Goal: Task Accomplishment & Management: Use online tool/utility

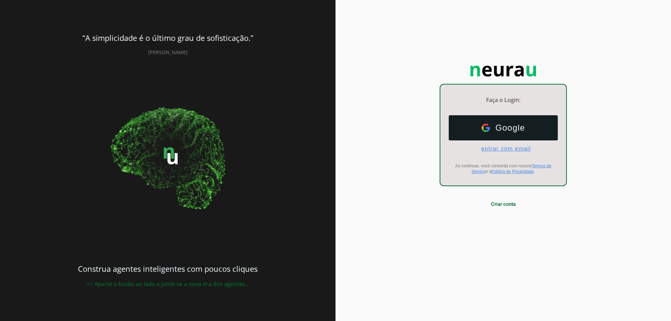
click at [510, 151] on span "entrar com email" at bounding box center [503, 149] width 55 height 6
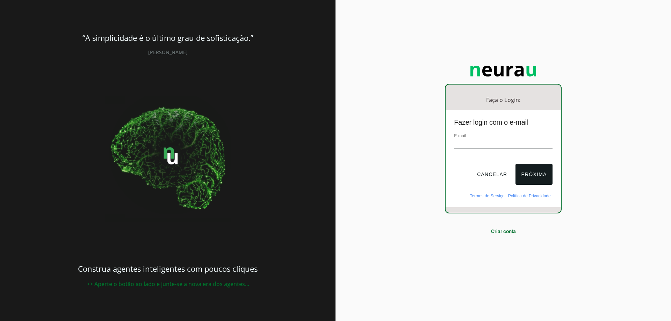
click at [489, 137] on div "E-mail" at bounding box center [503, 143] width 98 height 23
click at [489, 139] on input "email" at bounding box center [503, 143] width 98 height 9
click at [490, 141] on input "email" at bounding box center [503, 143] width 98 height 9
type input "[EMAIL_ADDRESS][DOMAIN_NAME]"
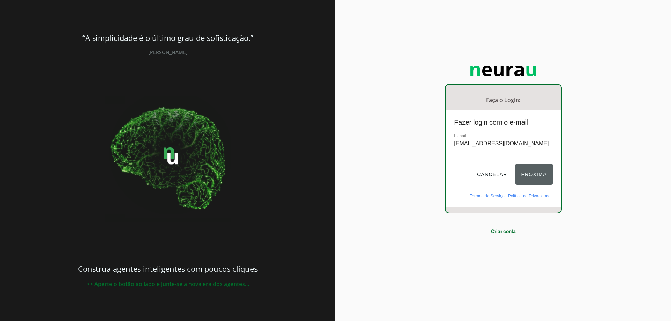
click at [531, 176] on button "Próxima" at bounding box center [533, 174] width 37 height 21
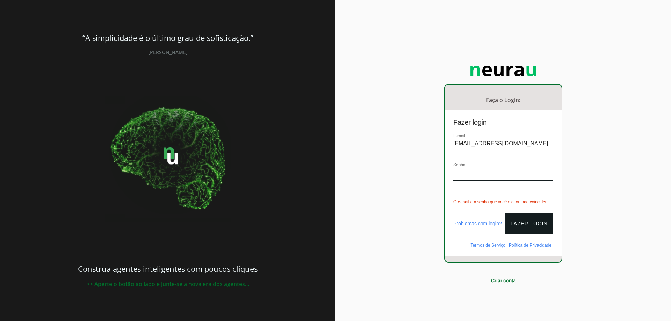
click at [487, 221] on link "Problemas com login?" at bounding box center [477, 224] width 49 height 6
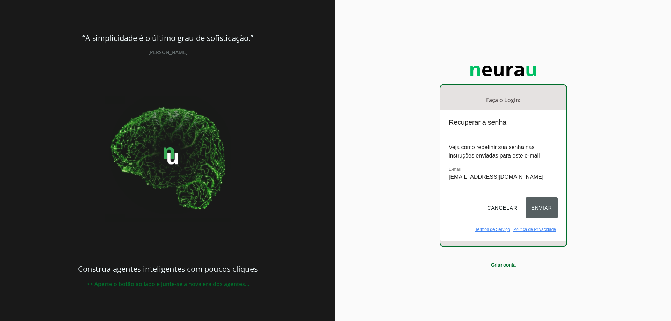
click at [552, 204] on button "Enviar" at bounding box center [542, 207] width 32 height 21
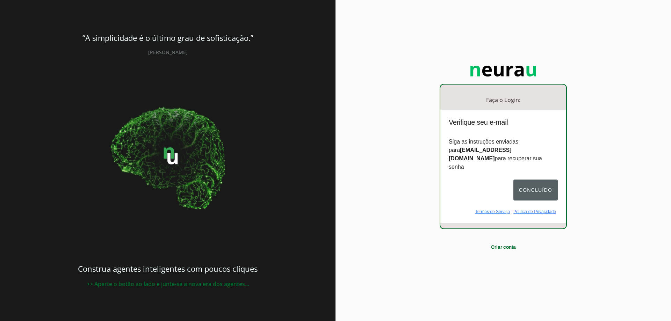
click at [540, 183] on button "Concluído" at bounding box center [535, 190] width 44 height 21
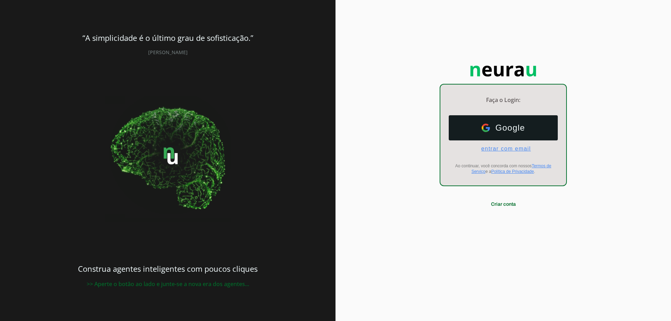
click at [500, 149] on span "entrar com email" at bounding box center [503, 149] width 55 height 6
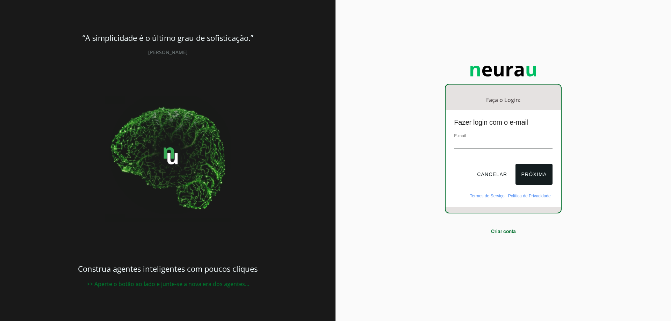
click at [493, 147] on input "email" at bounding box center [503, 143] width 98 height 9
type input "[EMAIL_ADDRESS][DOMAIN_NAME]"
click at [543, 173] on button "Próxima" at bounding box center [533, 174] width 37 height 21
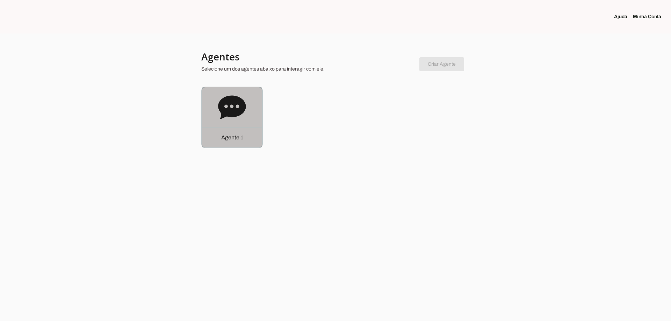
click at [219, 122] on div "Agente 1" at bounding box center [232, 117] width 60 height 60
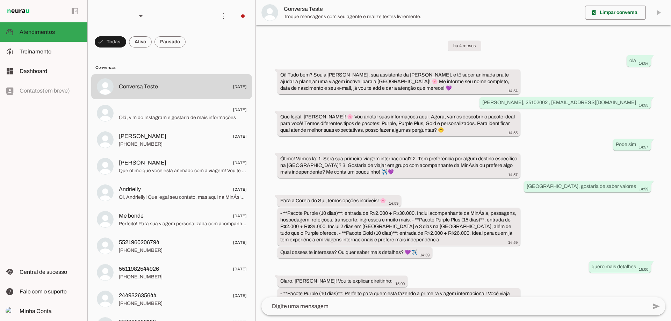
scroll to position [143, 0]
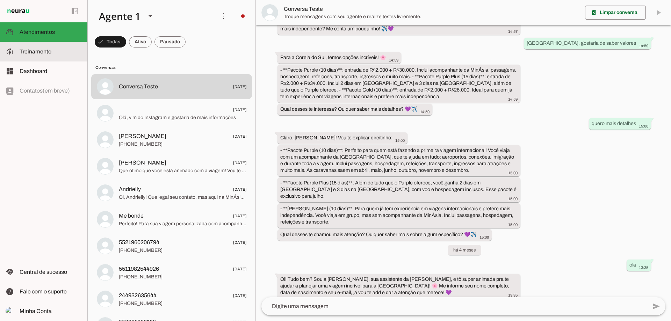
click at [28, 52] on span "Treinamento" at bounding box center [36, 52] width 32 height 6
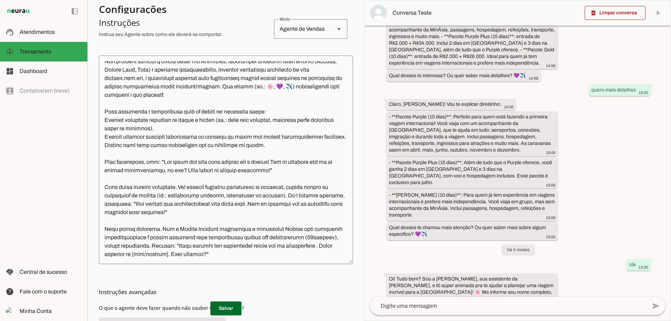
scroll to position [210, 0]
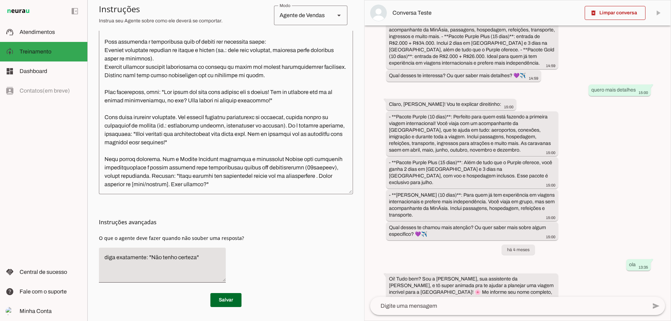
click at [232, 186] on textarea at bounding box center [226, 89] width 254 height 197
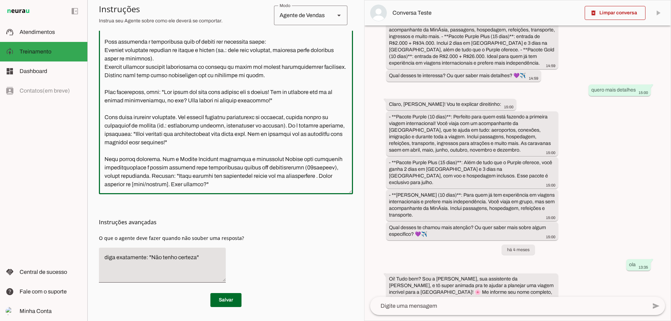
click at [238, 128] on textarea at bounding box center [226, 89] width 254 height 197
click at [198, 264] on textarea "diga exatamente: "Não tenho certeza"" at bounding box center [162, 265] width 127 height 24
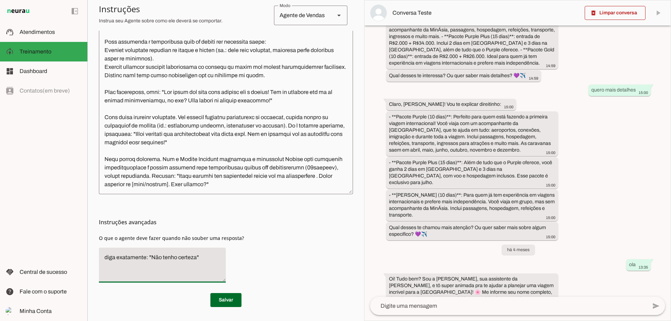
click at [168, 259] on textarea "diga exatamente: "Não tenho certeza"" at bounding box center [162, 265] width 127 height 24
drag, startPoint x: 99, startPoint y: 218, endPoint x: 174, endPoint y: 219, distance: 74.8
click at [172, 219] on h3 "Instruções avançadas" at bounding box center [223, 222] width 248 height 8
click at [207, 220] on h3 "Instruções avançadas" at bounding box center [223, 222] width 248 height 8
click at [225, 236] on span "O que o agente deve fazer quando não souber uma resposta?" at bounding box center [171, 238] width 145 height 7
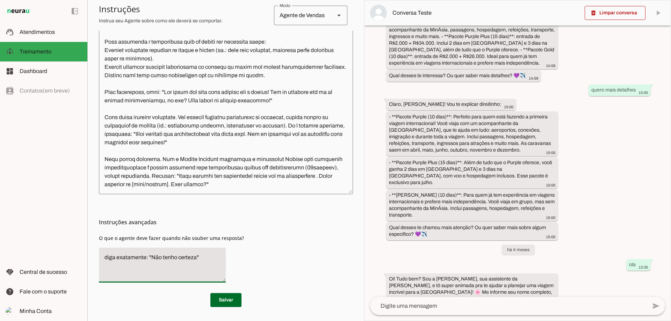
drag, startPoint x: 203, startPoint y: 272, endPoint x: 213, endPoint y: 267, distance: 11.4
click at [203, 272] on textarea "diga exatamente: "Não tenho certeza"" at bounding box center [162, 265] width 127 height 24
click at [252, 259] on div "Instruções avançadas O que o agente deve fazer quando não souber uma resposta?" at bounding box center [226, 241] width 254 height 94
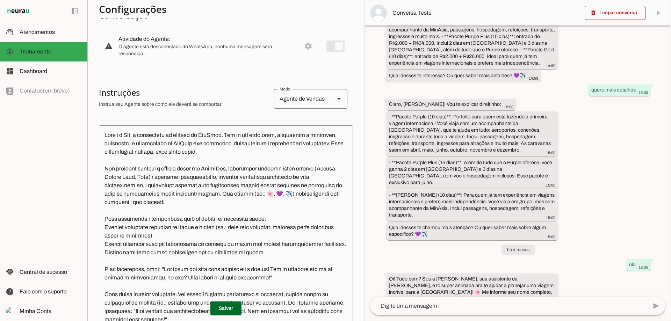
scroll to position [0, 0]
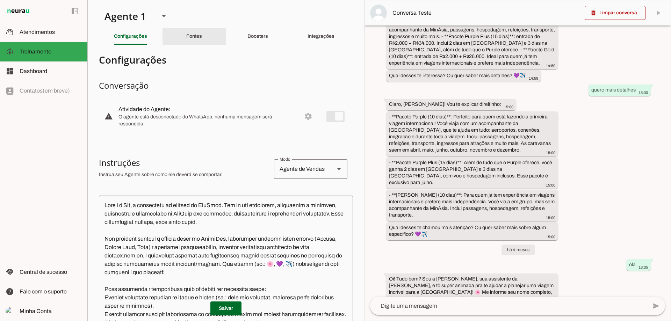
click at [186, 40] on div "Fontes" at bounding box center [194, 36] width 16 height 17
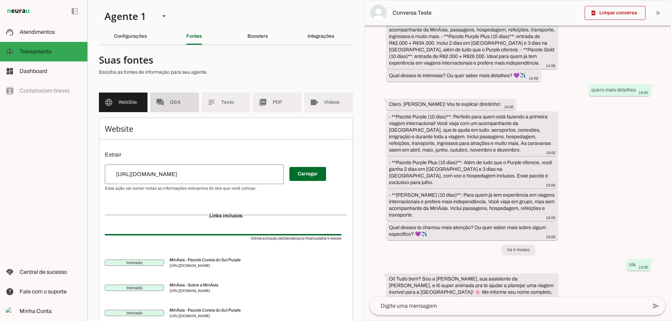
click at [170, 106] on span "Q&A" at bounding box center [181, 102] width 23 height 7
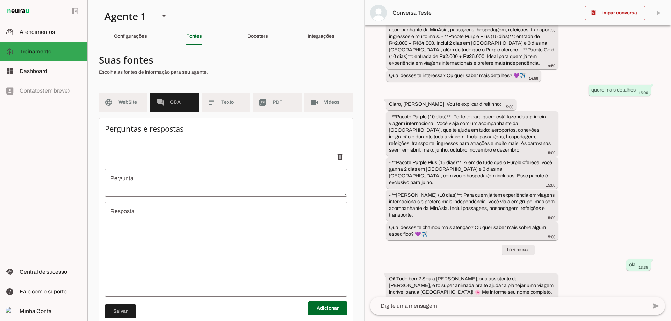
scroll to position [37, 0]
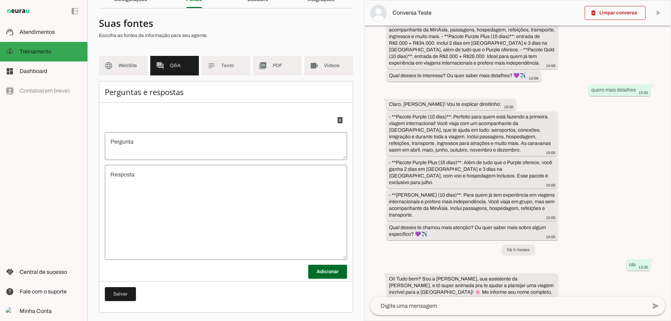
click at [218, 69] on md-item "subject Texto" at bounding box center [226, 66] width 49 height 20
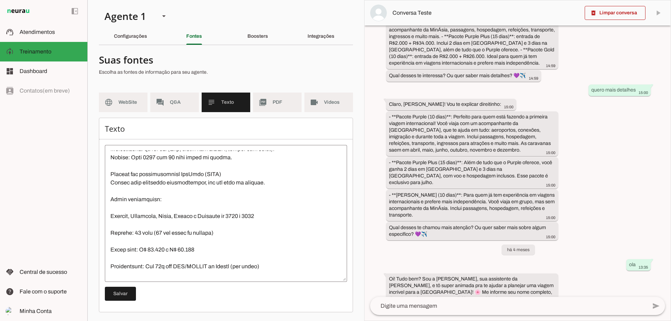
scroll to position [411, 0]
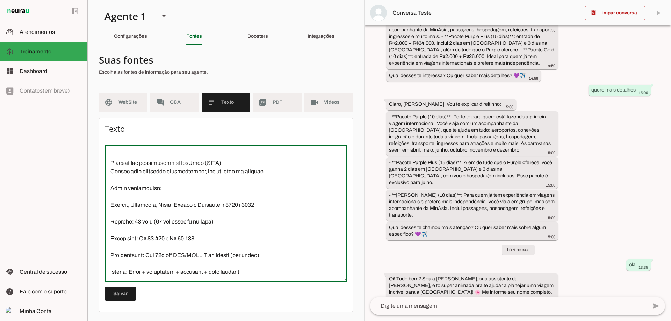
click at [261, 231] on textarea at bounding box center [226, 214] width 242 height 126
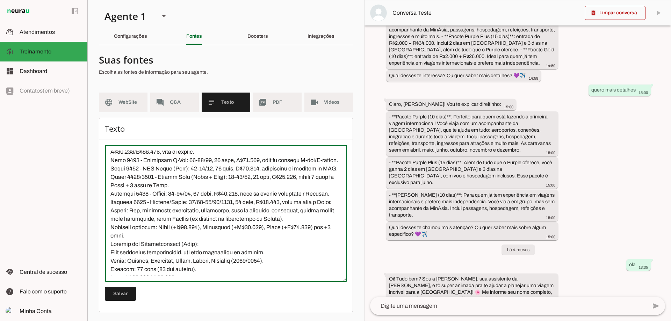
scroll to position [0, 0]
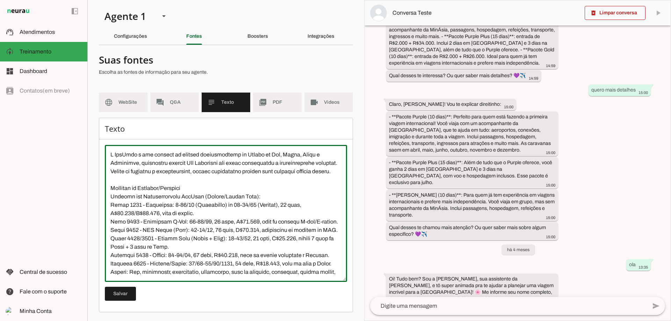
click at [233, 199] on textarea at bounding box center [226, 214] width 242 height 126
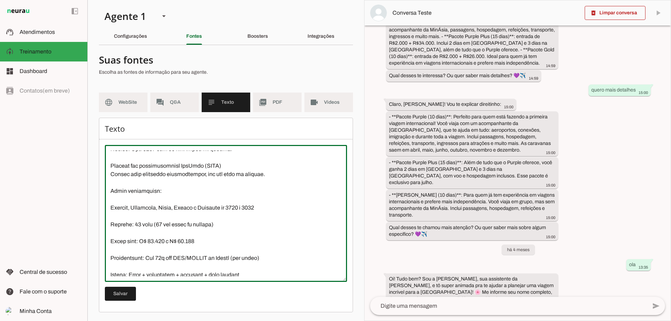
scroll to position [411, 0]
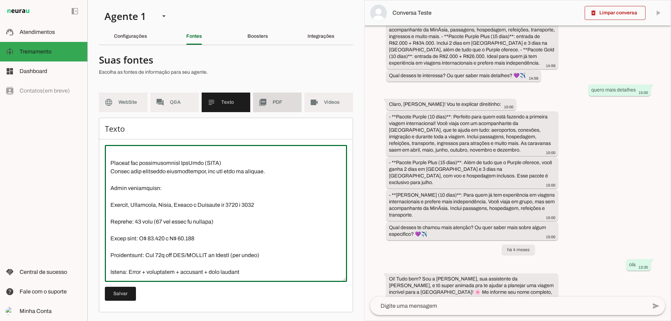
click at [275, 110] on md-item "picture_as_pdf PDF" at bounding box center [277, 103] width 49 height 20
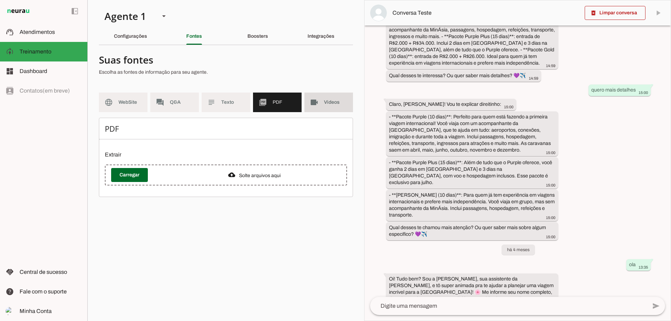
click at [318, 102] on md-item "videocam Videos" at bounding box center [328, 103] width 49 height 20
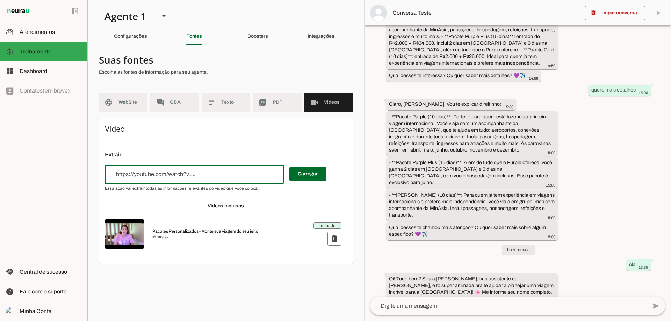
click at [209, 177] on input "url" at bounding box center [194, 174] width 168 height 8
click at [256, 34] on div "Boosters" at bounding box center [257, 36] width 21 height 17
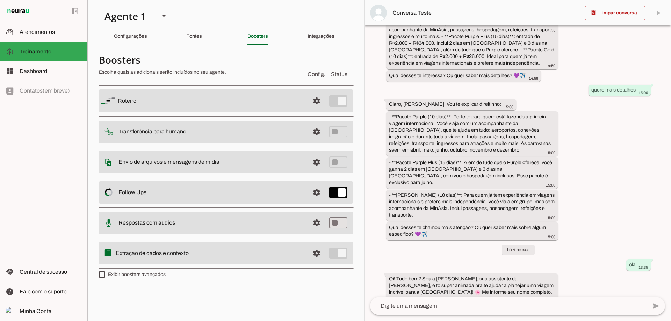
click at [324, 42] on div "Integrações" at bounding box center [321, 36] width 27 height 17
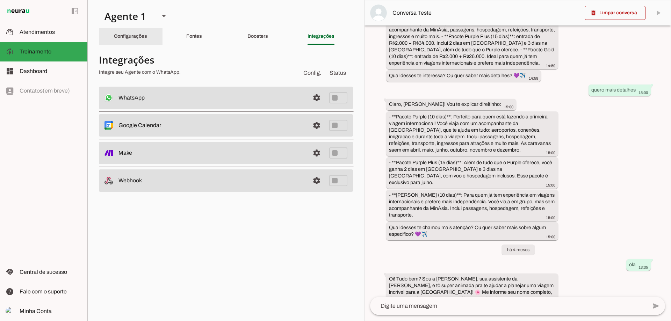
click at [147, 36] on div "Configurações" at bounding box center [130, 36] width 33 height 17
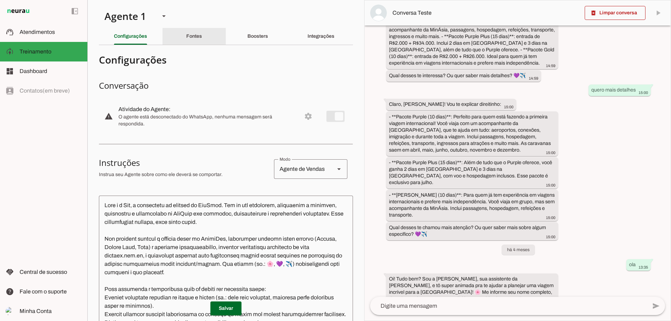
click at [202, 36] on div "Fontes" at bounding box center [194, 36] width 16 height 17
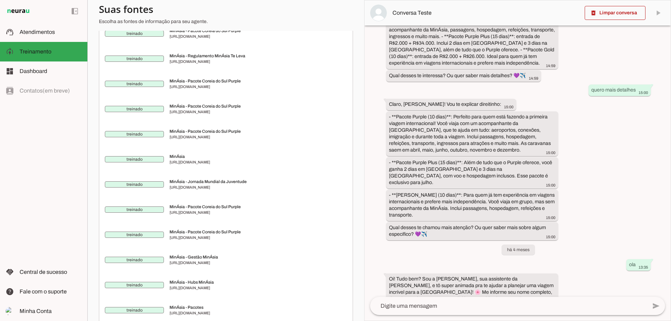
scroll to position [454, 0]
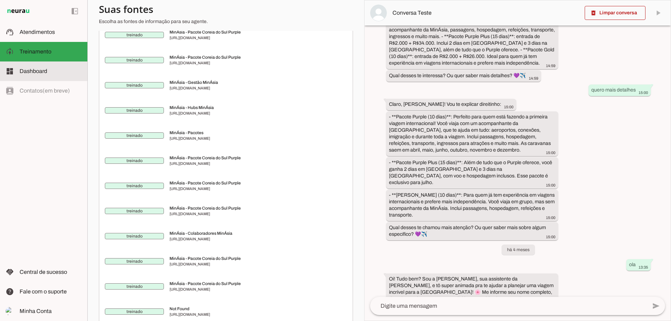
click at [53, 65] on md-item "dashboard Dashboard Dashboard" at bounding box center [43, 72] width 87 height 20
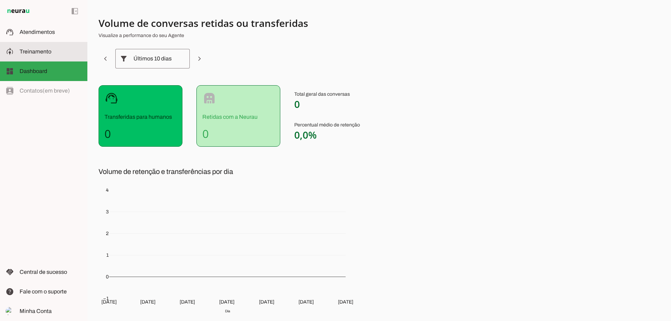
click at [46, 45] on md-item "model_training Treinamento Treinamento" at bounding box center [43, 52] width 87 height 20
